Goal: Task Accomplishment & Management: Manage account settings

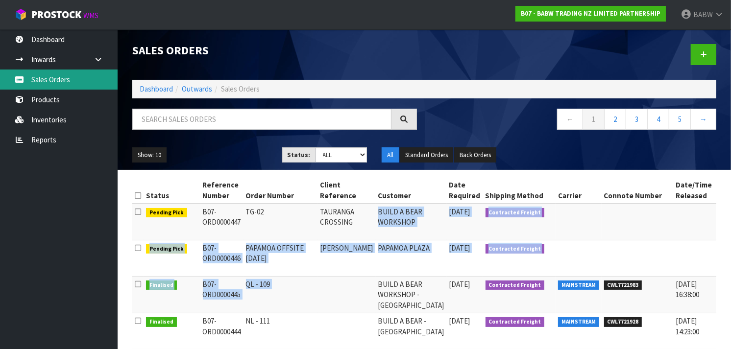
click at [57, 79] on link "Sales Orders" at bounding box center [59, 80] width 118 height 20
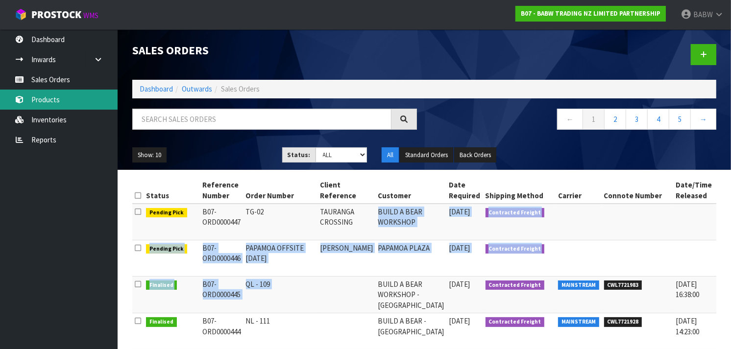
click at [62, 93] on link "Products" at bounding box center [59, 100] width 118 height 20
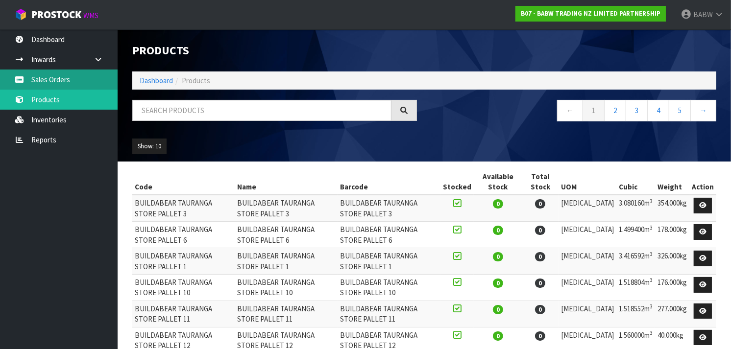
click at [43, 70] on link "Sales Orders" at bounding box center [59, 80] width 118 height 20
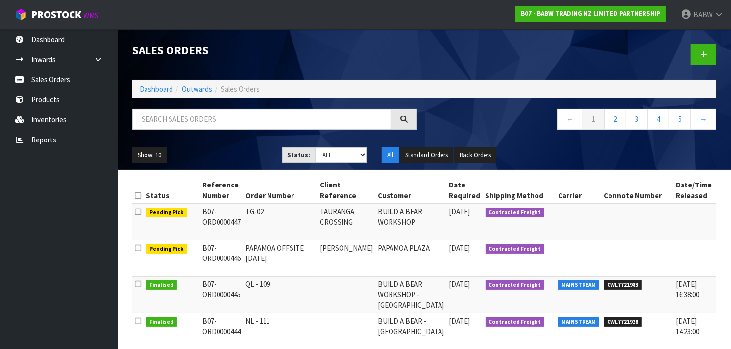
drag, startPoint x: 224, startPoint y: 212, endPoint x: 226, endPoint y: 257, distance: 45.1
click at [226, 257] on td "B07-ORD0000446" at bounding box center [221, 259] width 43 height 36
drag, startPoint x: 226, startPoint y: 257, endPoint x: 239, endPoint y: 209, distance: 49.1
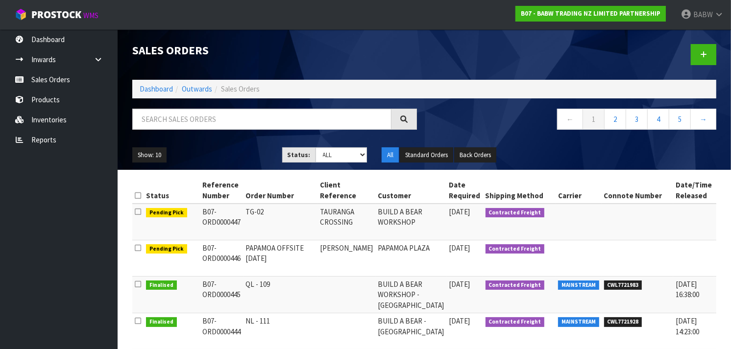
drag, startPoint x: 239, startPoint y: 209, endPoint x: 237, endPoint y: 302, distance: 92.6
click at [237, 302] on td "B07-ORD0000445" at bounding box center [221, 295] width 43 height 37
drag, startPoint x: 237, startPoint y: 302, endPoint x: 239, endPoint y: 216, distance: 85.8
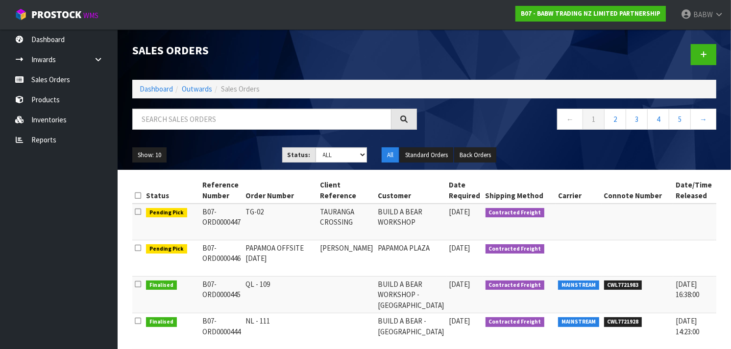
click at [244, 216] on td "TG-02" at bounding box center [281, 222] width 74 height 37
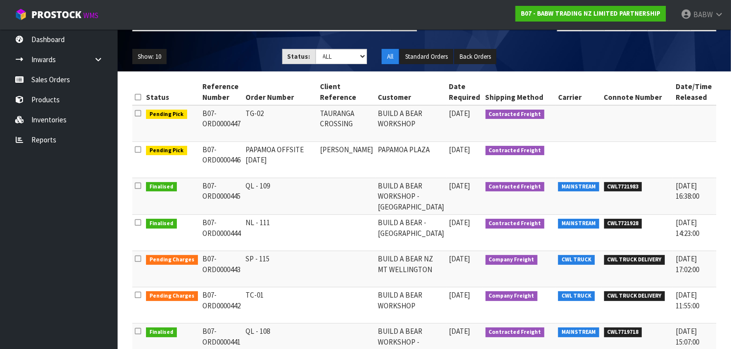
scroll to position [103, 0]
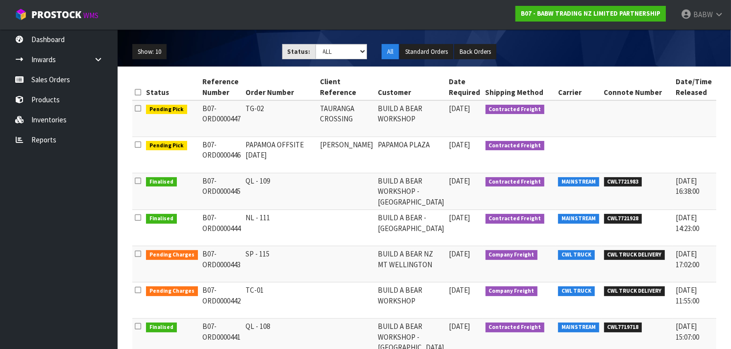
drag, startPoint x: 232, startPoint y: 195, endPoint x: 238, endPoint y: 300, distance: 105.5
click at [238, 300] on tbody "Pending Pick B07-ORD0000447 TG-02 TAURANGA CROSSING BUILD A BEAR WORKSHOP [DATE…" at bounding box center [457, 277] width 650 height 354
click at [238, 300] on td "B07-ORD0000442" at bounding box center [221, 301] width 43 height 36
drag, startPoint x: 238, startPoint y: 300, endPoint x: 238, endPoint y: 200, distance: 100.0
click at [238, 200] on tbody "Pending Pick B07-ORD0000447 TG-02 TAURANGA CROSSING BUILD A BEAR WORKSHOP [DATE…" at bounding box center [457, 277] width 650 height 354
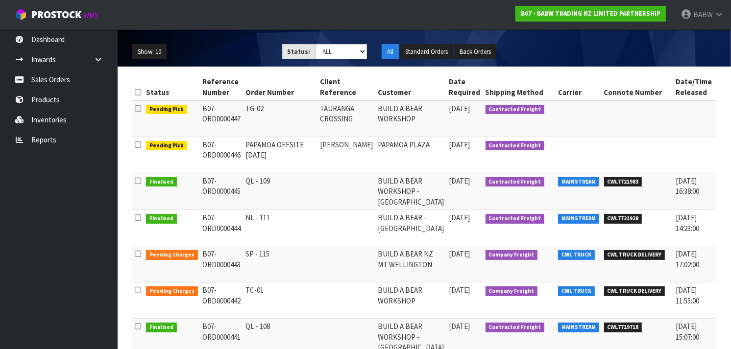
click at [238, 200] on td "B07-ORD0000445" at bounding box center [221, 191] width 43 height 37
drag, startPoint x: 238, startPoint y: 200, endPoint x: 236, endPoint y: 296, distance: 96.5
click at [236, 296] on tbody "Pending Pick B07-ORD0000447 TG-02 TAURANGA CROSSING BUILD A BEAR WORKSHOP [DATE…" at bounding box center [457, 277] width 650 height 354
click at [236, 296] on td "B07-ORD0000442" at bounding box center [221, 301] width 43 height 36
drag, startPoint x: 236, startPoint y: 296, endPoint x: 260, endPoint y: 294, distance: 24.1
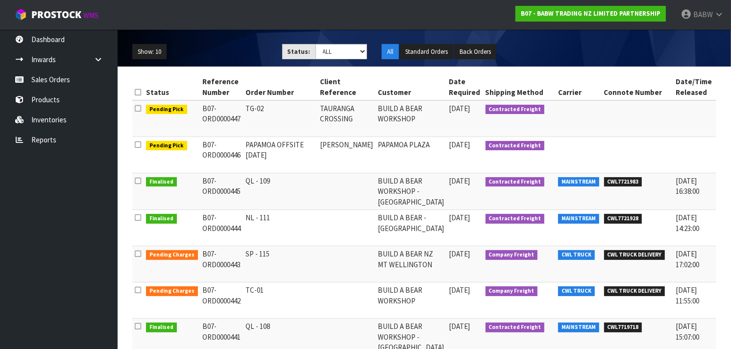
click at [260, 294] on tr "Pending Charges B07-ORD0000442 TC-01 BUILD A BEAR WORKSHOP [DATE] Company Freig…" at bounding box center [457, 301] width 650 height 36
click at [260, 294] on td "TC-01" at bounding box center [281, 301] width 74 height 36
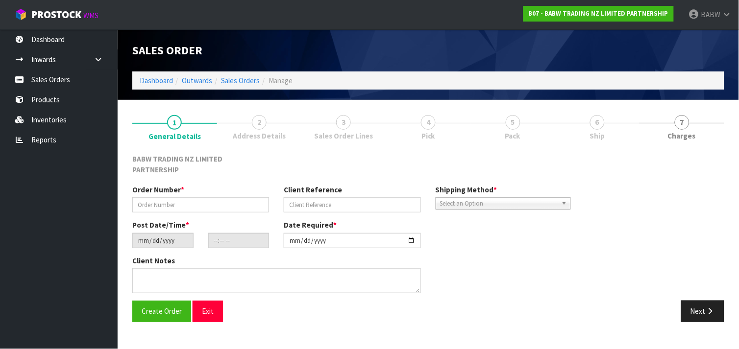
type input "TC-01"
type input "[DATE]"
type input "14:37:00.000"
type input "[DATE]"
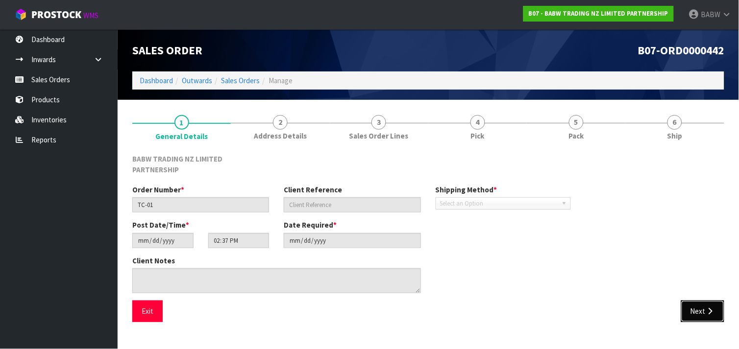
click at [715, 301] on button "Next" at bounding box center [702, 311] width 43 height 21
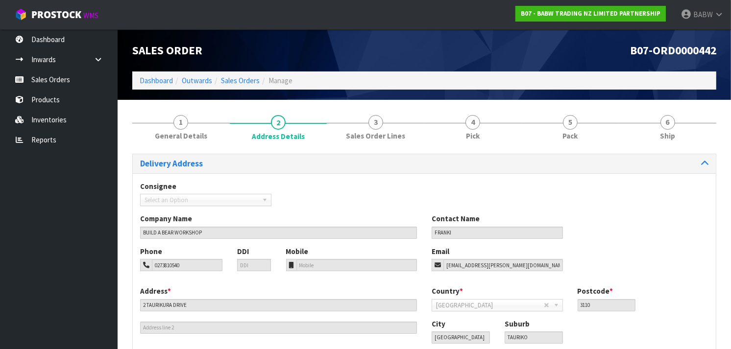
scroll to position [63, 0]
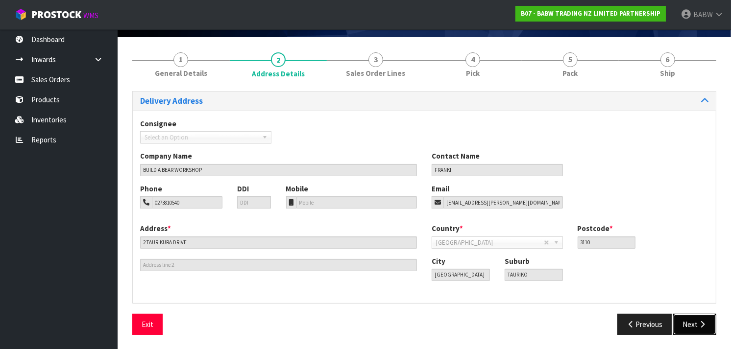
click at [702, 323] on icon "button" at bounding box center [702, 324] width 9 height 7
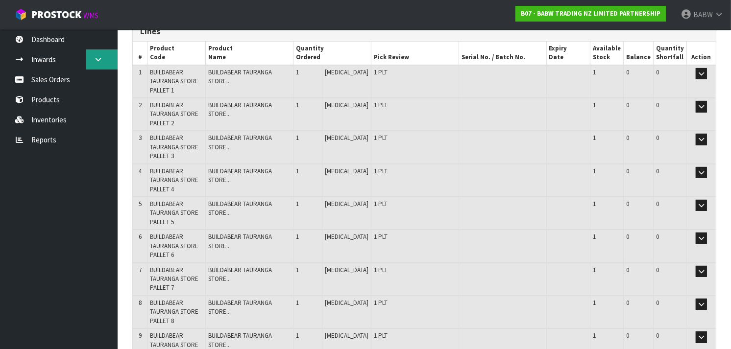
scroll to position [0, 0]
